Goal: Transaction & Acquisition: Purchase product/service

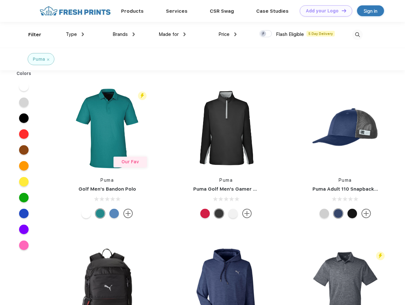
click at [323, 11] on link "Add your Logo Design Tool" at bounding box center [326, 10] width 52 height 11
click at [0, 0] on div "Design Tool" at bounding box center [0, 0] width 0 height 0
click at [341, 10] on link "Add your Logo Design Tool" at bounding box center [326, 10] width 52 height 11
click at [30, 35] on div "Filter" at bounding box center [34, 34] width 13 height 7
click at [75, 34] on span "Type" at bounding box center [71, 34] width 11 height 6
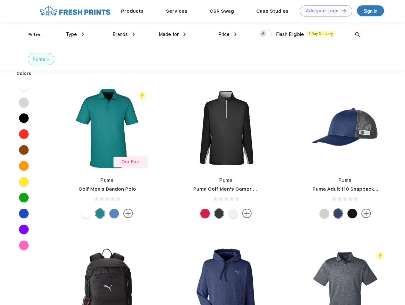
click at [124, 34] on span "Brands" at bounding box center [119, 34] width 15 height 6
click at [172, 34] on span "Made for" at bounding box center [169, 34] width 20 height 6
click at [227, 34] on span "Price" at bounding box center [223, 34] width 11 height 6
click at [266, 34] on div at bounding box center [265, 33] width 12 height 7
click at [263, 34] on input "checkbox" at bounding box center [261, 32] width 4 height 4
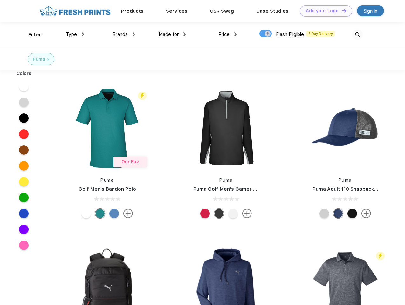
click at [357, 35] on img at bounding box center [357, 35] width 10 height 10
